Goal: Use online tool/utility: Utilize a website feature to perform a specific function

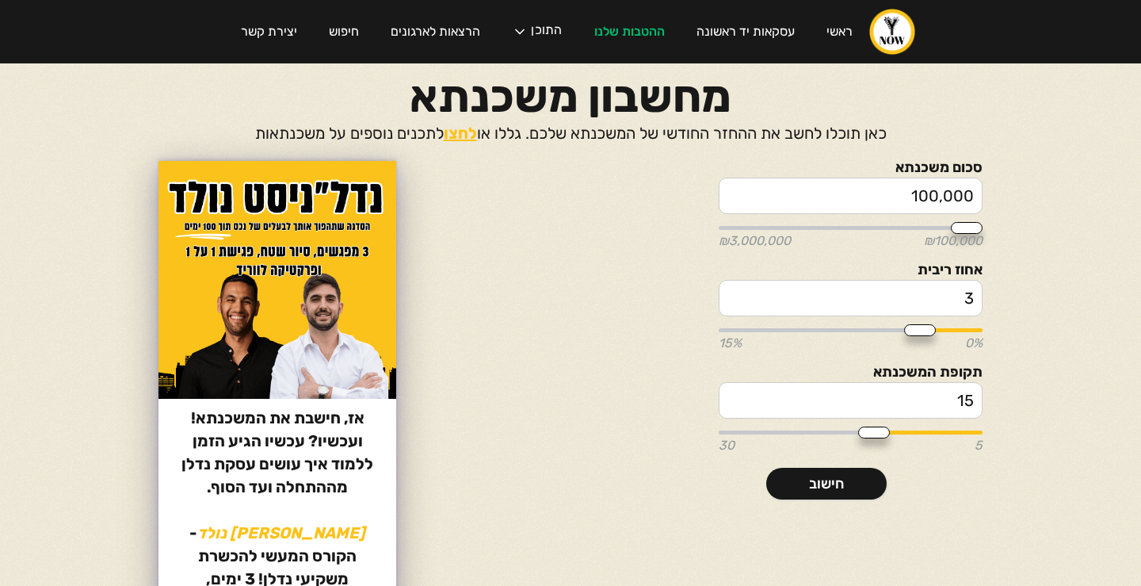
click at [754, 204] on input "100,000" at bounding box center [851, 196] width 264 height 36
type input "2"
type input "100000"
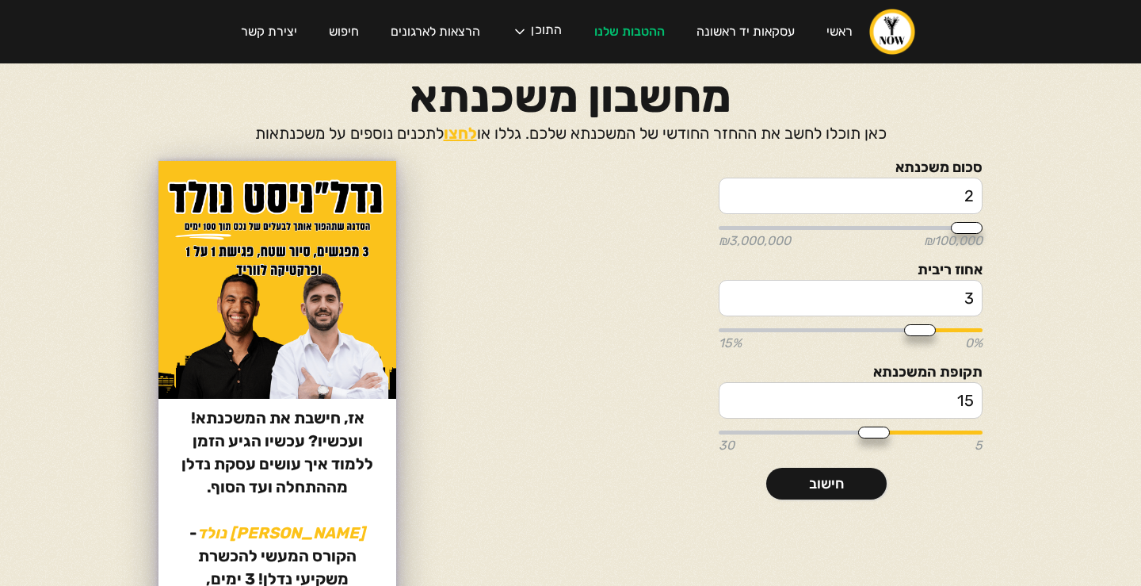
type input "21"
type input "100000"
type input "210"
type input "100000"
type input "2,107"
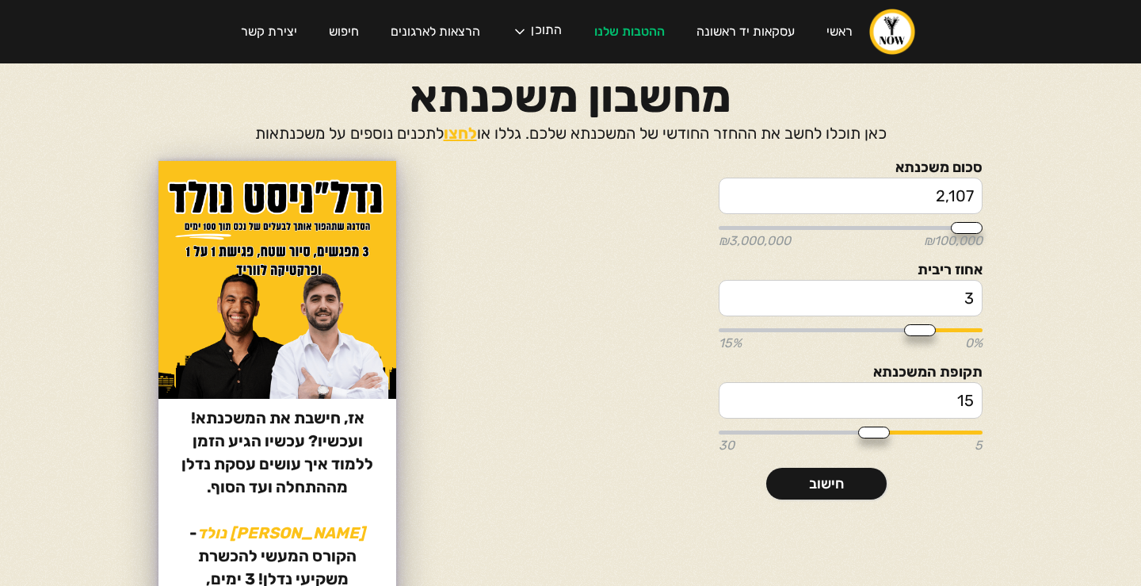
type input "100000"
type input "21,070"
type input "100000"
type input "210,700"
type input "200000"
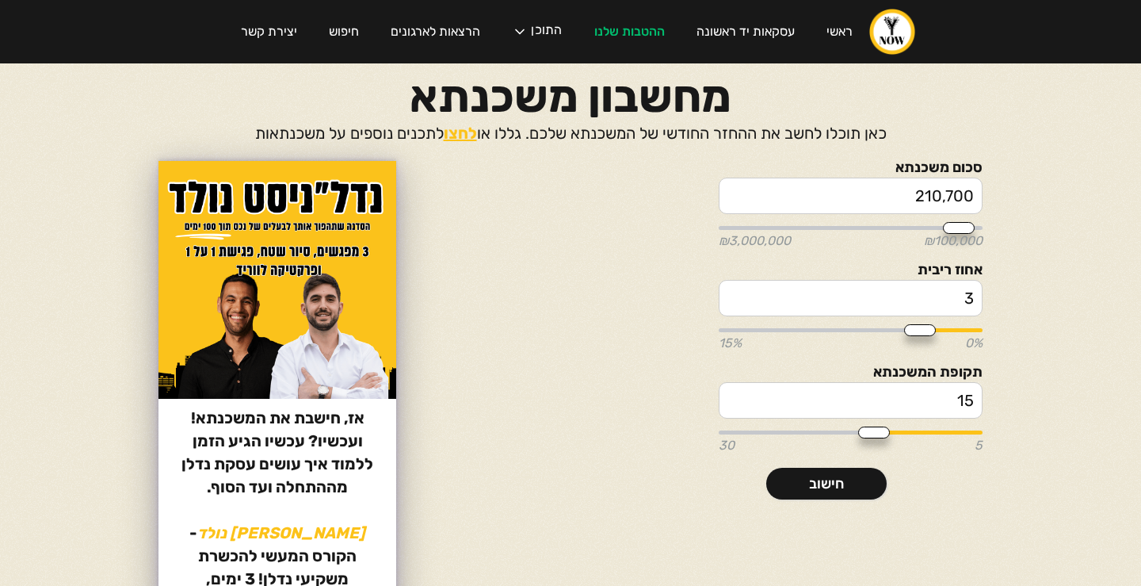
type input "2,107,000"
type input "2100000"
click at [860, 302] on input "3" at bounding box center [851, 298] width 264 height 36
type input "4"
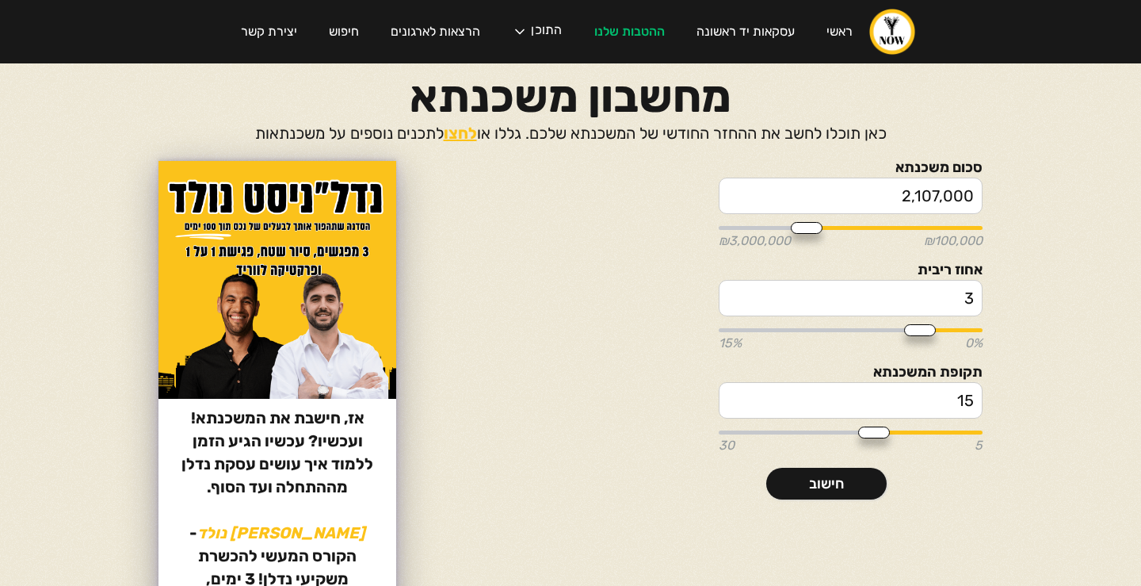
type input "4"
type input "16"
type input "18"
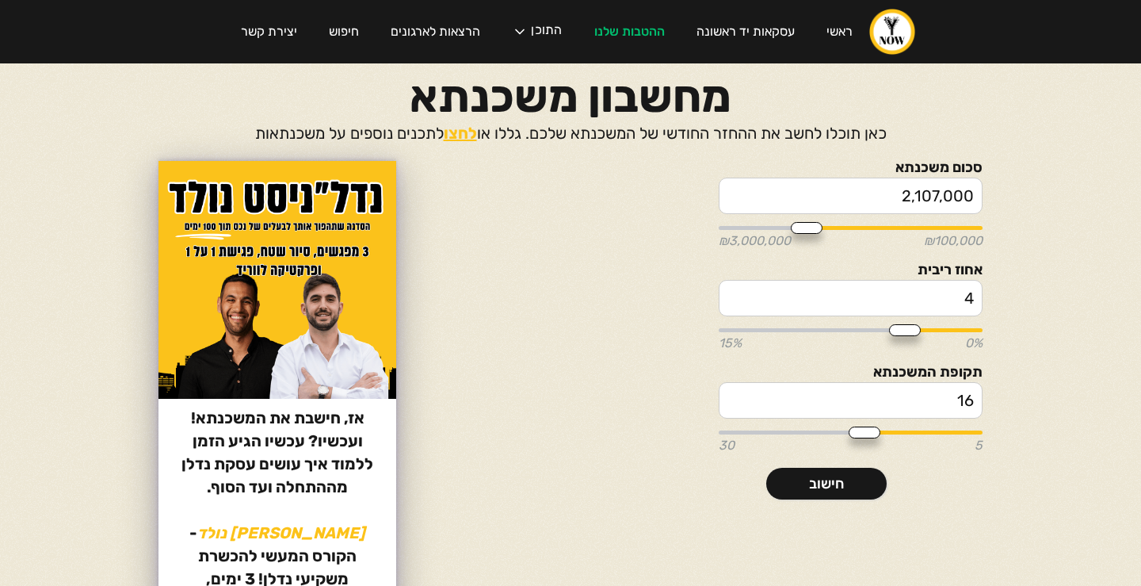
type input "18"
type input "20"
type input "23"
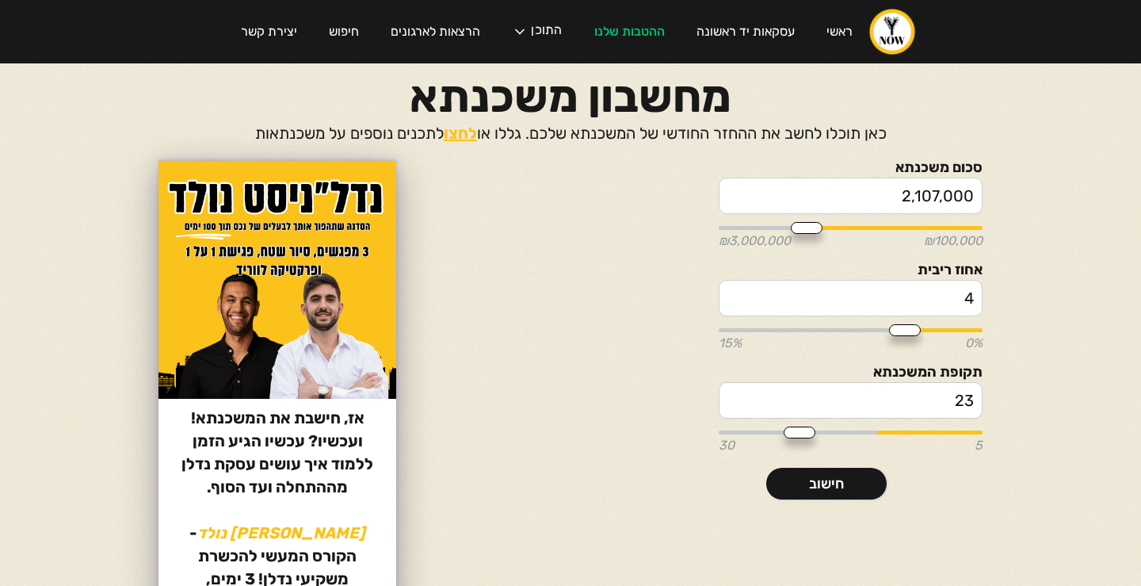
type input "25"
type input "27"
type input "30"
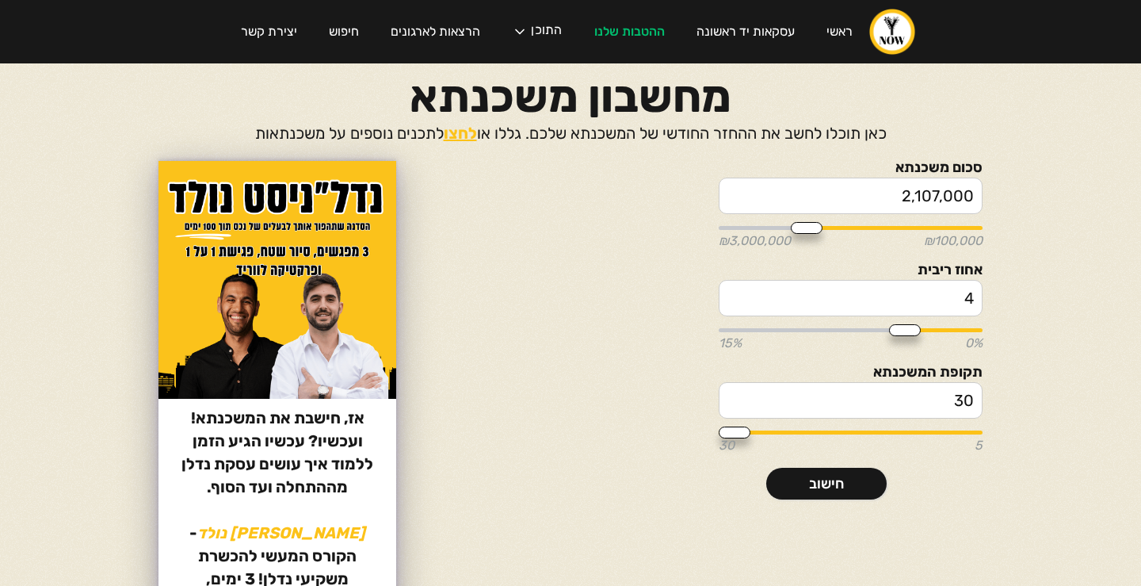
drag, startPoint x: 866, startPoint y: 431, endPoint x: 637, endPoint y: 434, distance: 229.0
type input "30"
click at [637, 434] on div "סכום משכנתא 2,107,000 ₪100,000 ₪3,000,000 אחוז ריבית 4 0% 15% תקופת המשכנתא 30 …" at bounding box center [570, 435] width 824 height 548
click at [800, 479] on link "חישוב" at bounding box center [826, 484] width 120 height 32
